Goal: Information Seeking & Learning: Check status

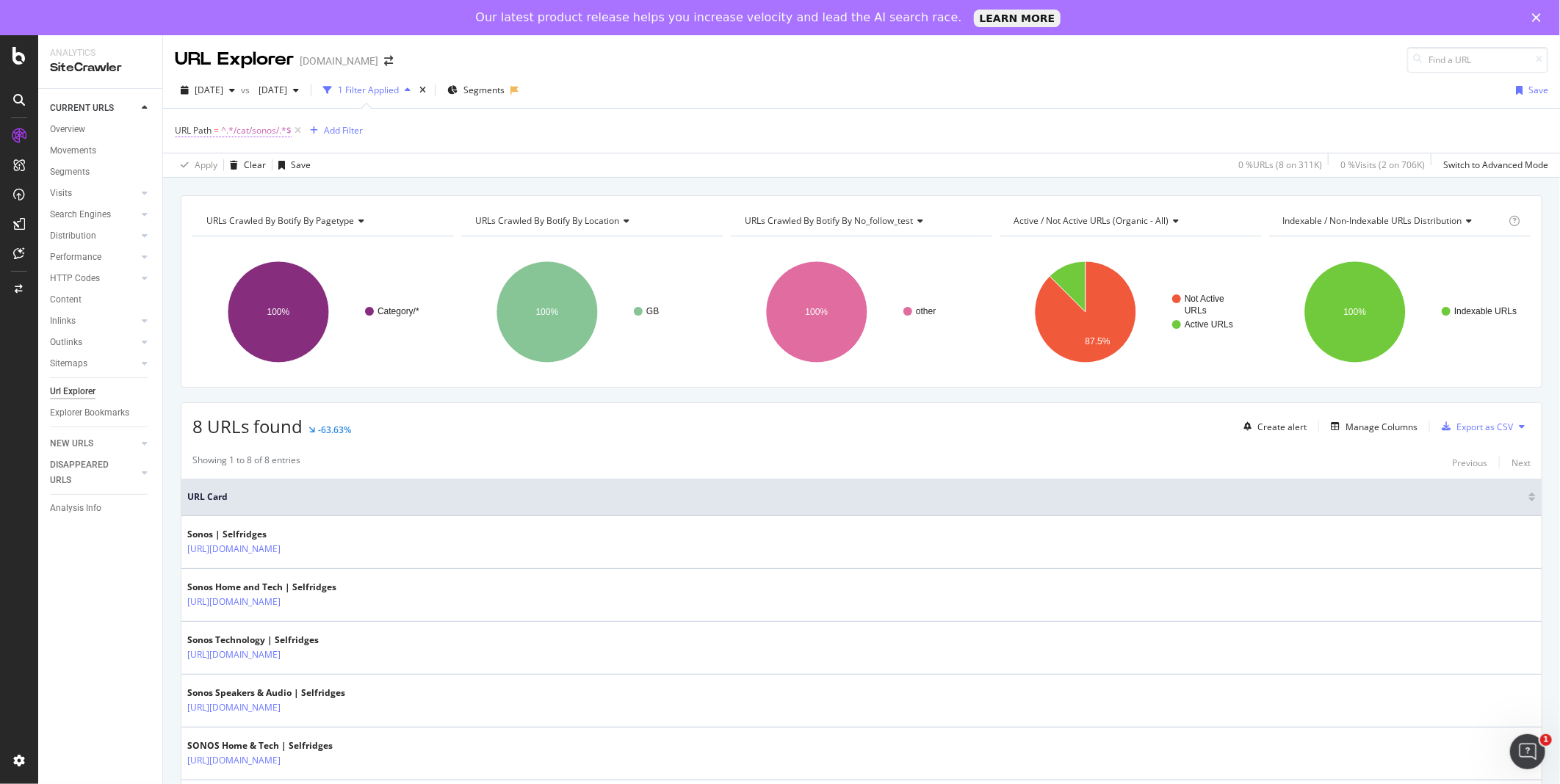
click at [266, 132] on span "^.*/cat/sonos/.*$" at bounding box center [255, 130] width 70 height 20
click at [294, 192] on input "/cat/sonos/" at bounding box center [257, 192] width 139 height 23
type input "louis-vuitton"
click at [339, 224] on div "Apply" at bounding box center [338, 223] width 23 height 12
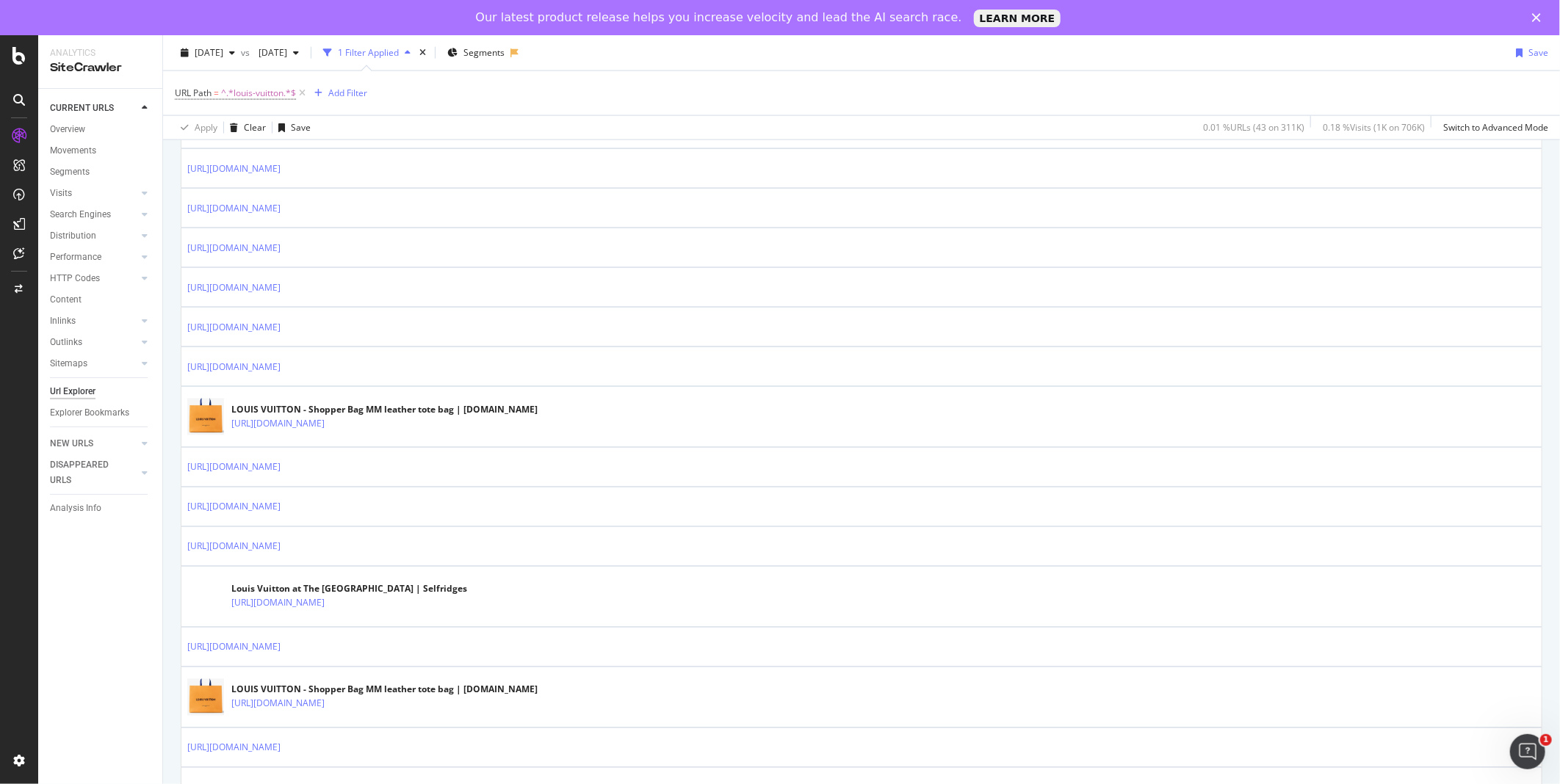
scroll to position [1363, 0]
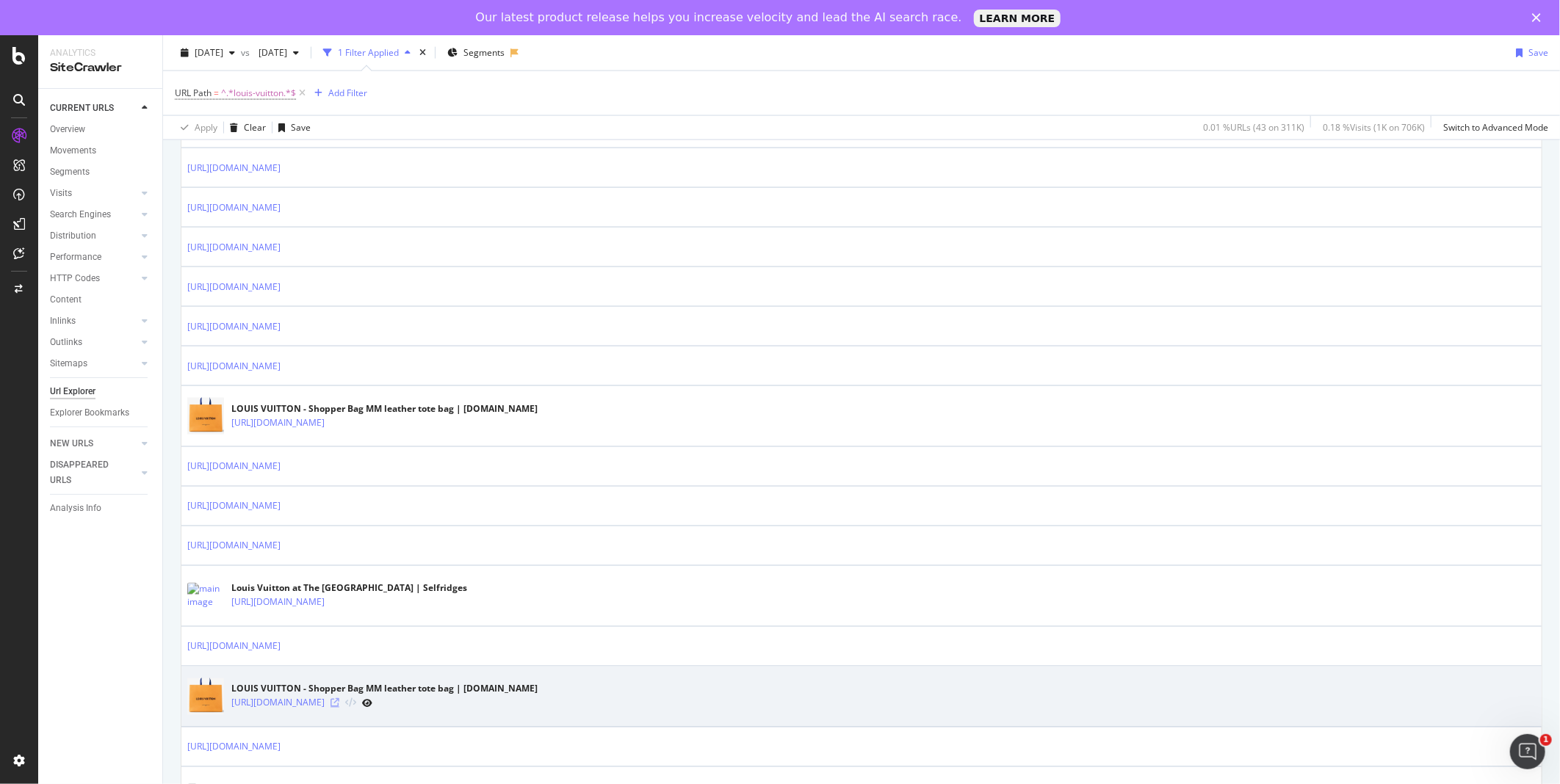
click at [339, 704] on icon at bounding box center [334, 702] width 9 height 9
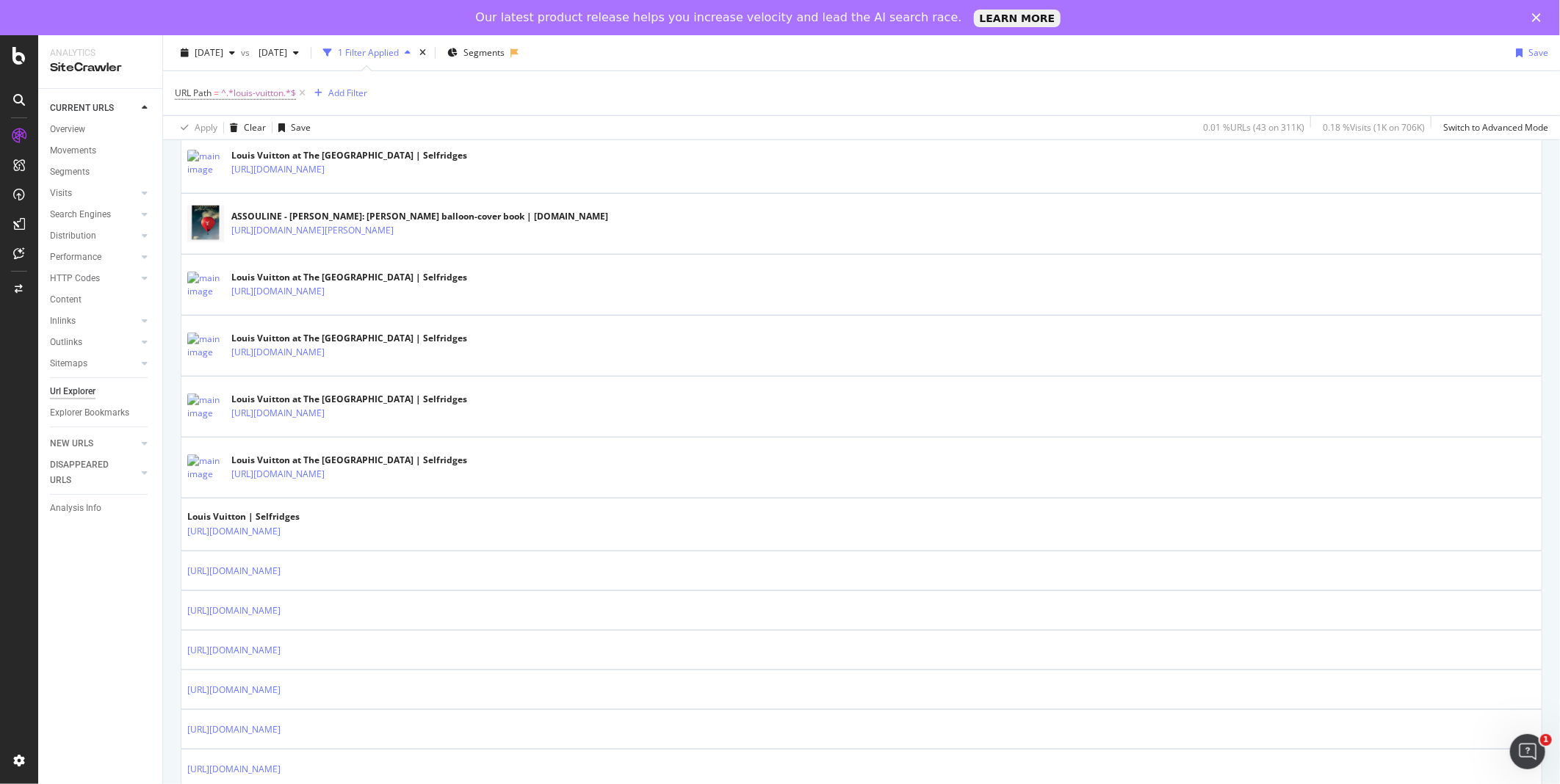
scroll to position [800, 0]
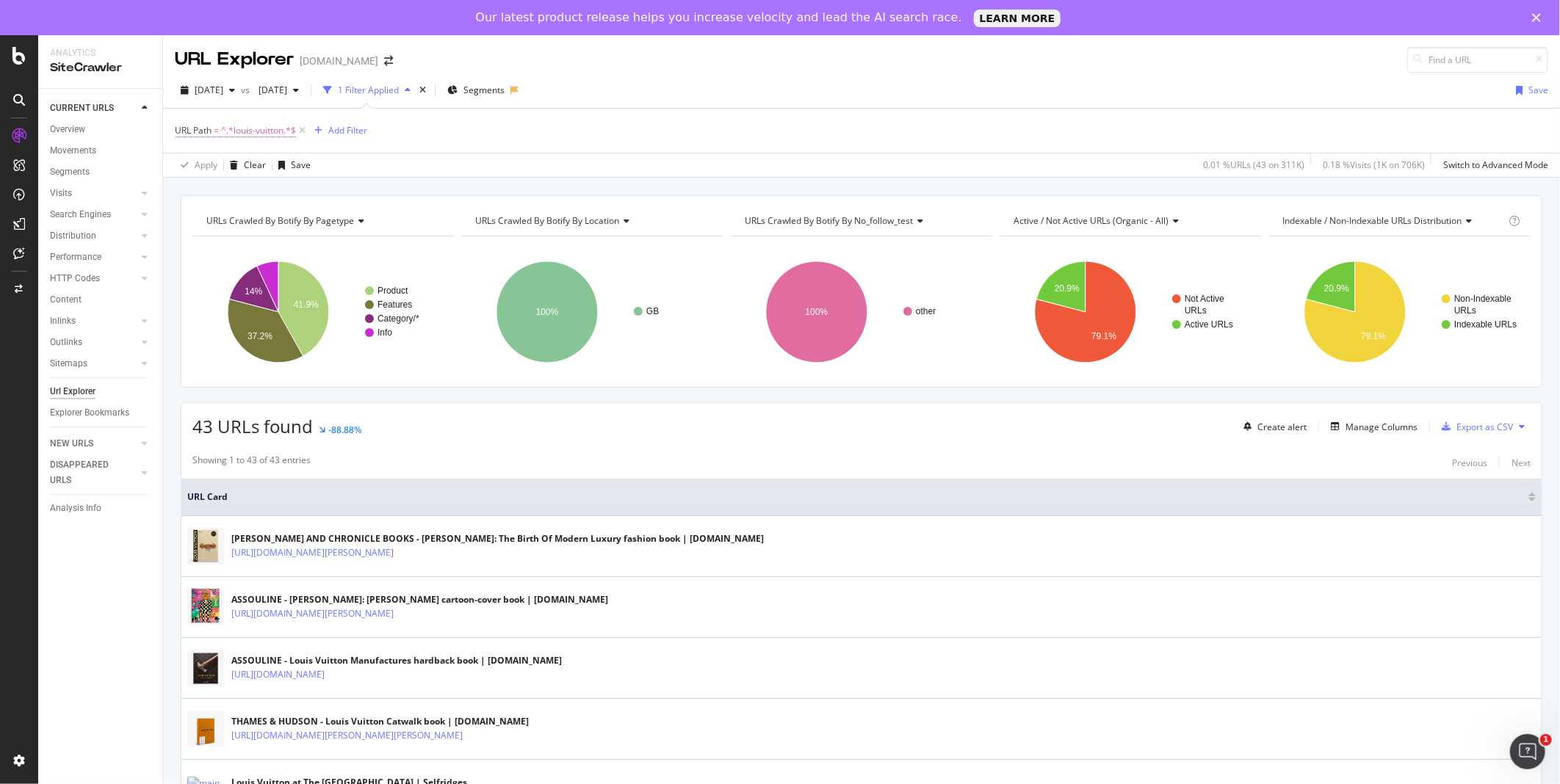
click at [277, 123] on span "^.*louis-vuitton.*$" at bounding box center [258, 130] width 75 height 20
click at [342, 189] on div at bounding box center [337, 192] width 21 height 23
click at [301, 203] on input "text" at bounding box center [268, 192] width 160 height 23
paste input "product/louis-vuitton-shopper-bag-MM-leather-tote-bag_R04273580/"
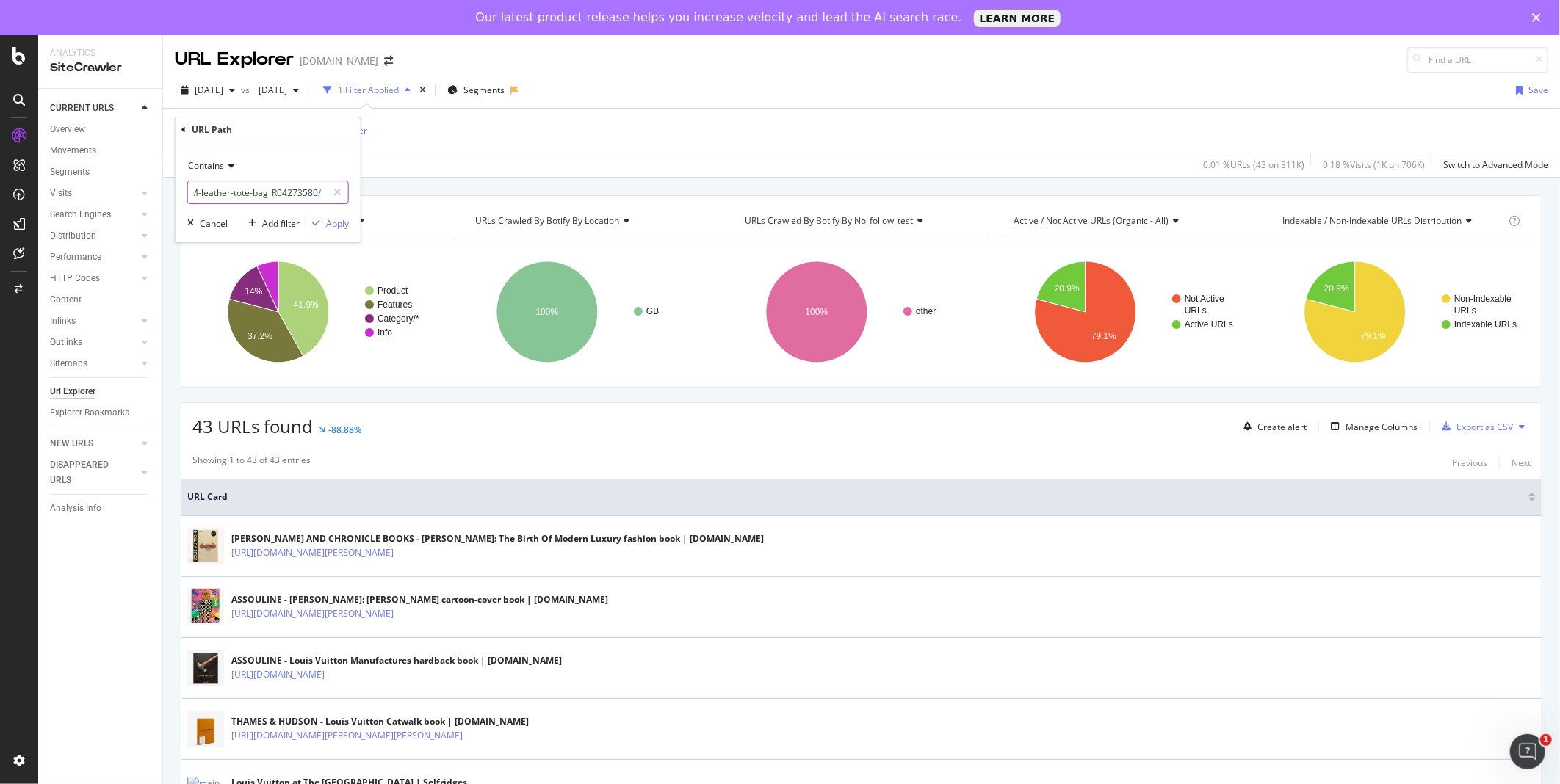
type input "product/louis-vuitton-shopper-bag-MM-leather-tote-bag_R04273580/"
click at [324, 232] on div "Contains product/louis-vuitton-shopper-bag-MM-leather-tote-bag_R04273580/ Cance…" at bounding box center [268, 192] width 185 height 100
click at [332, 225] on div "Apply" at bounding box center [338, 223] width 23 height 12
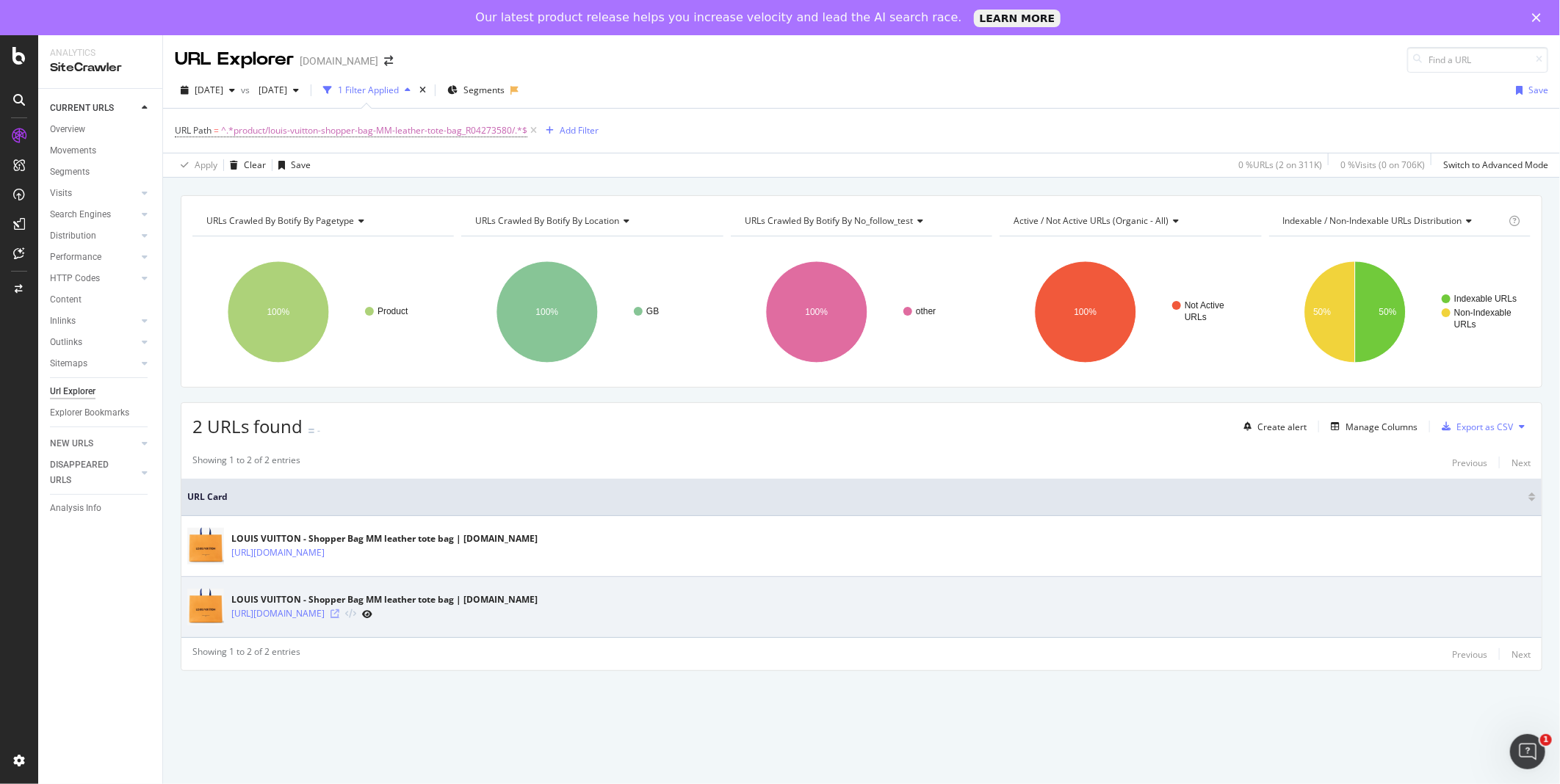
click at [339, 613] on icon at bounding box center [334, 613] width 9 height 9
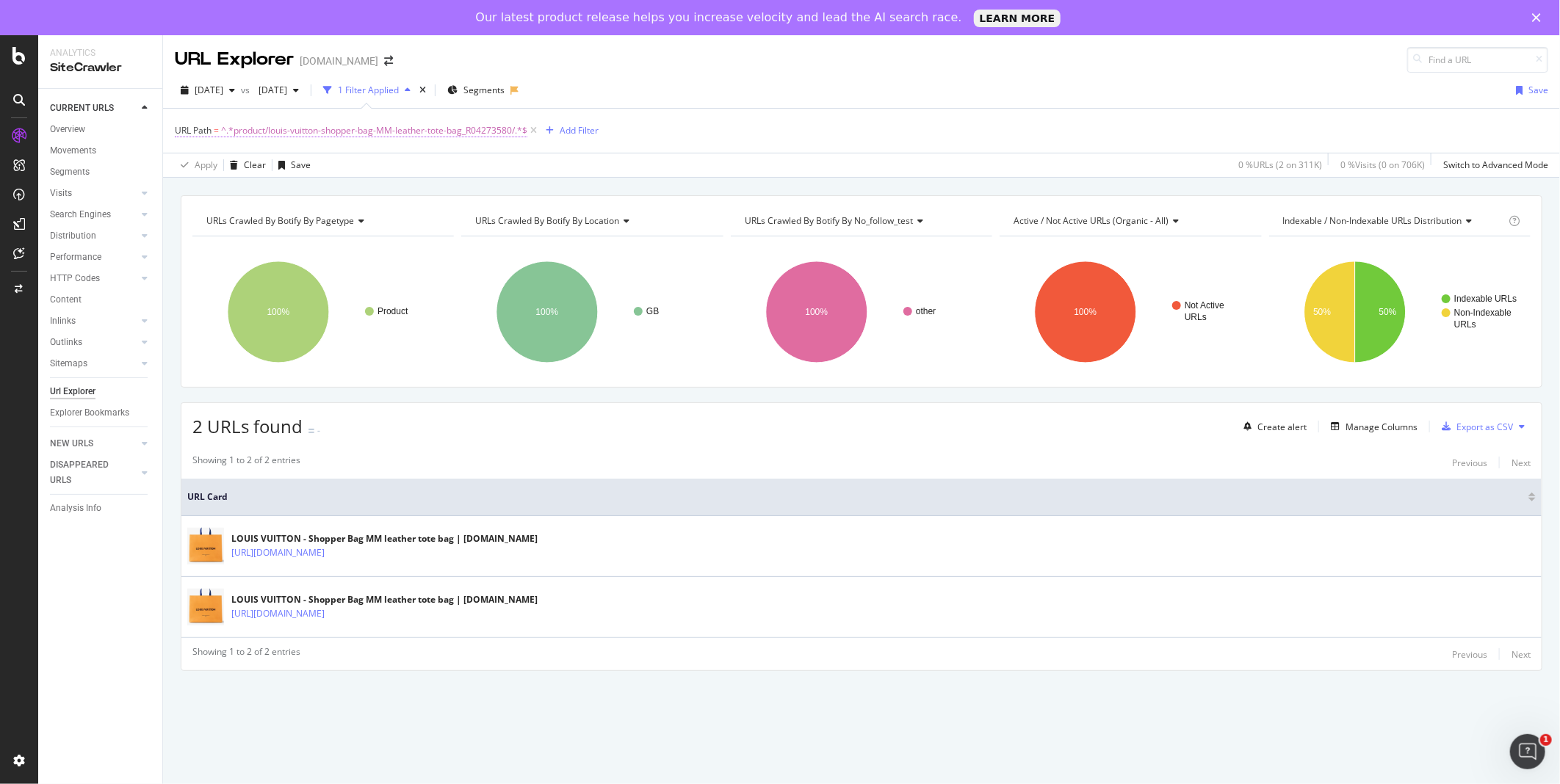
click at [498, 132] on span "^.*product/louis-vuitton-shopper-bag-MM-leather-tote-bag_R04273580/.*$" at bounding box center [373, 130] width 306 height 20
click at [343, 192] on div at bounding box center [337, 192] width 21 height 23
click at [311, 200] on input "text" at bounding box center [268, 192] width 160 height 23
paste input "product/louis-vuitton-neverfull-mm-coated-canvas-tote-bag_R04199112/"
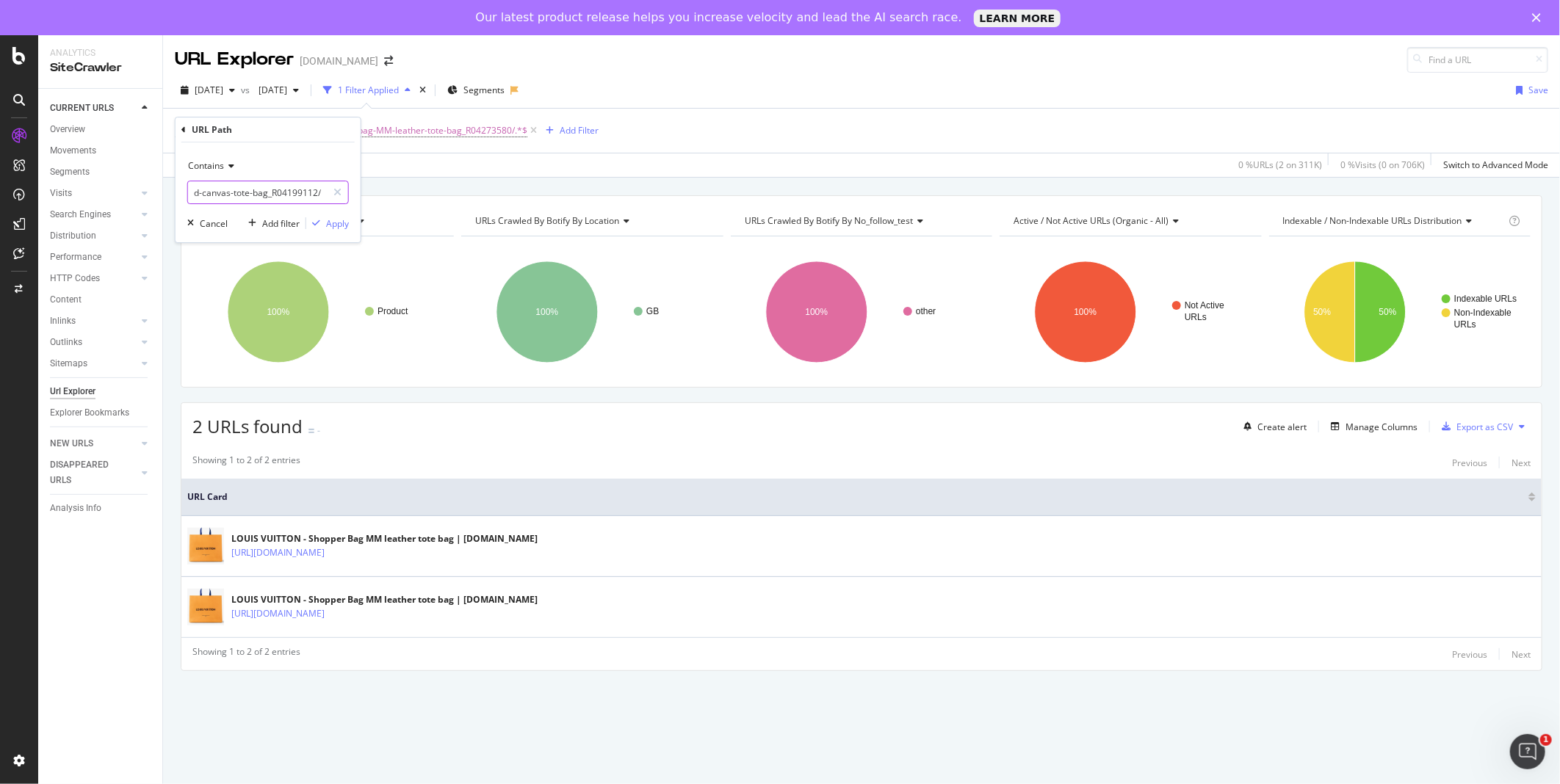
type input "product/louis-vuitton-neverfull-mm-coated-canvas-tote-bag_R04199112/"
click at [340, 214] on div "Contains product/louis-vuitton-neverfull-mm-coated-canvas-tote-bag_R04199112/ C…" at bounding box center [268, 192] width 185 height 100
click at [340, 224] on div "Apply" at bounding box center [338, 223] width 23 height 12
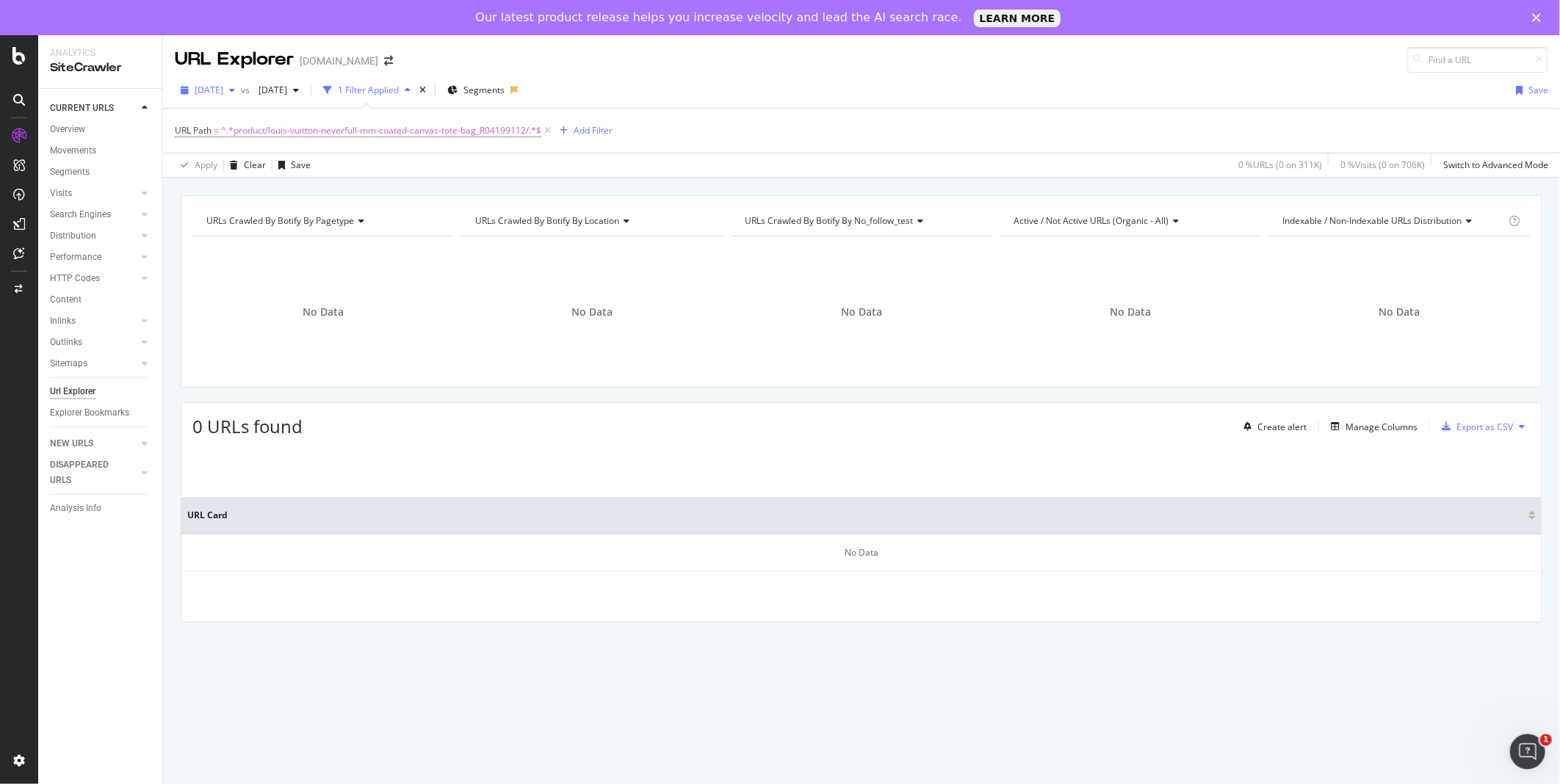
click at [241, 88] on div "button" at bounding box center [232, 89] width 17 height 9
click at [252, 197] on div "[DATE]" at bounding box center [235, 195] width 79 height 13
